Goal: Find specific page/section

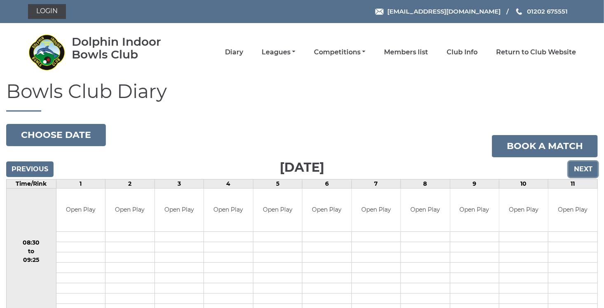
click at [579, 164] on input "Next" at bounding box center [582, 169] width 29 height 16
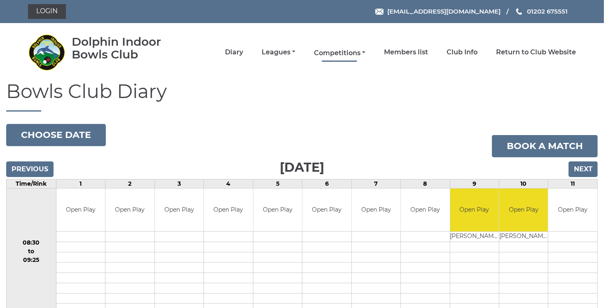
click at [364, 52] on link "Competitions" at bounding box center [339, 53] width 51 height 9
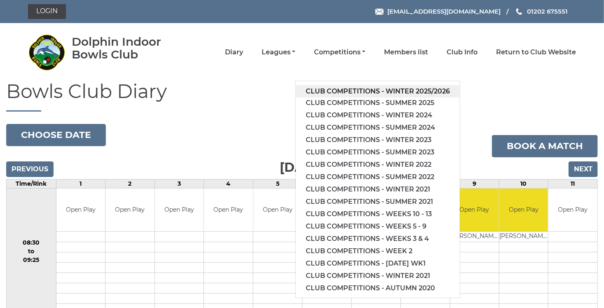
click at [353, 88] on link "Club competitions - Winter 2025/2026" at bounding box center [378, 91] width 164 height 12
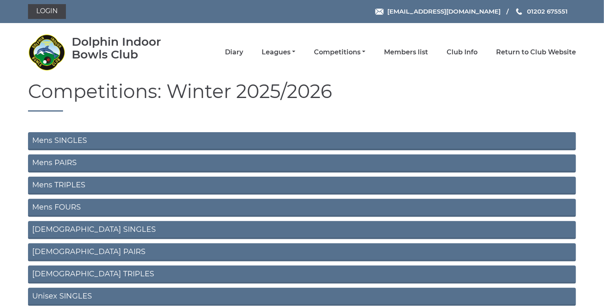
click at [47, 138] on link "Mens SINGLES" at bounding box center [302, 141] width 548 height 18
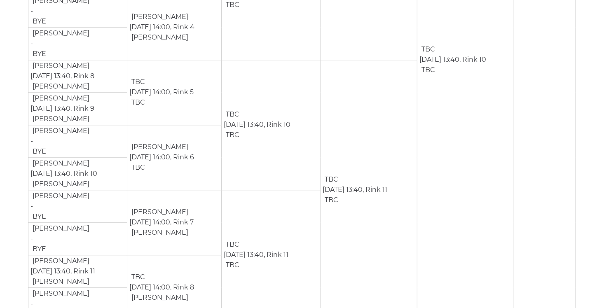
scroll to position [923, 0]
